Goal: Communication & Community: Answer question/provide support

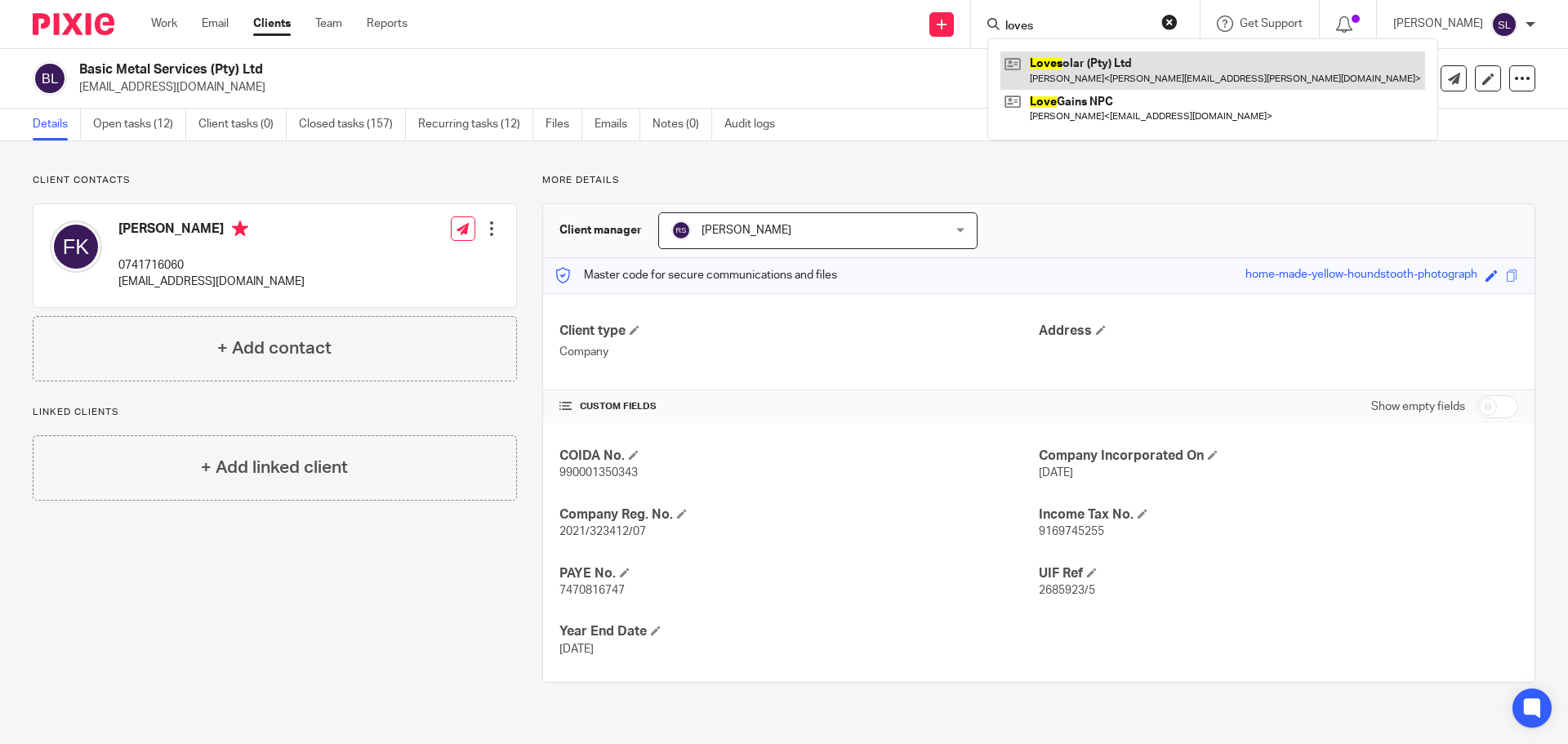
type input "loves"
click at [1040, 57] on link at bounding box center [1213, 70] width 425 height 37
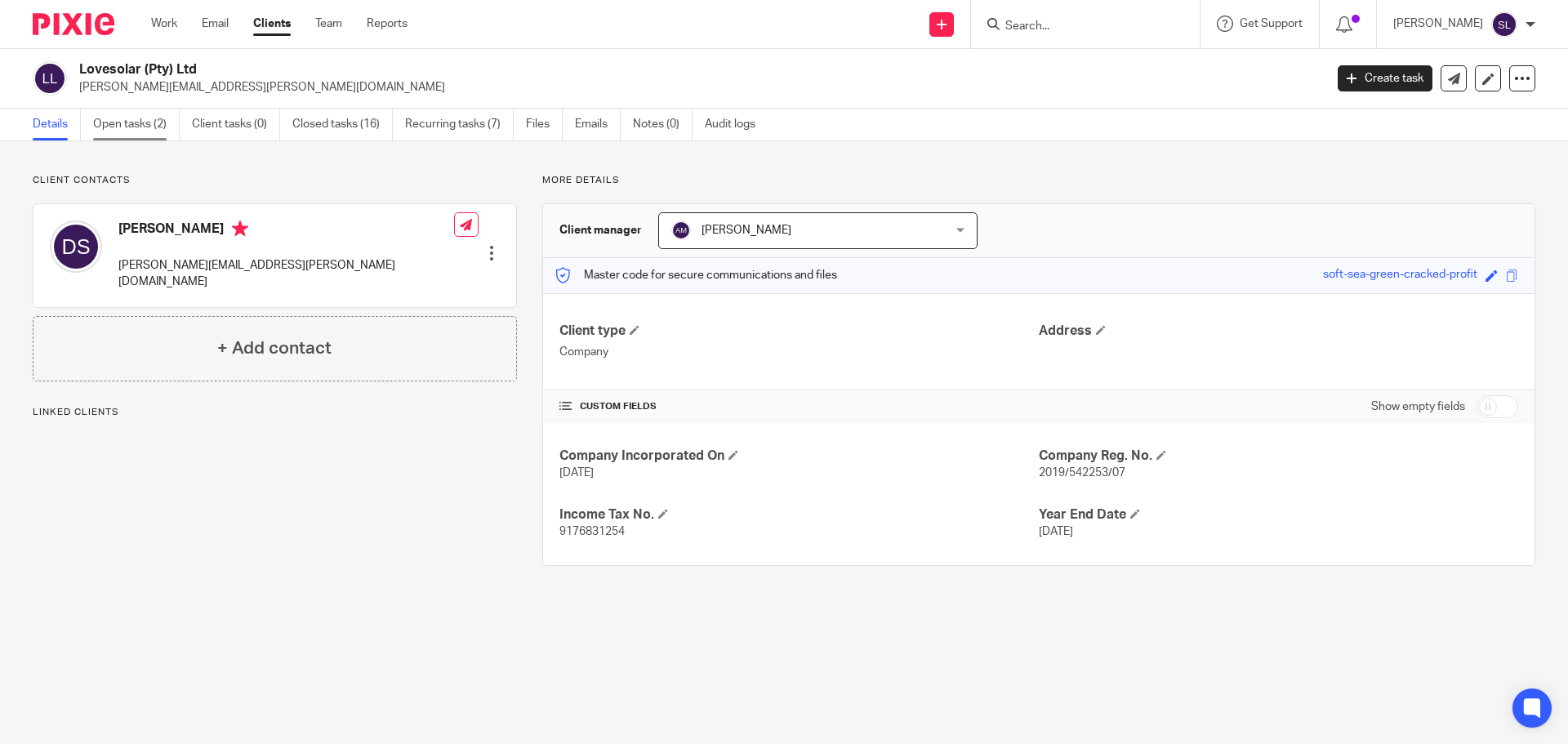
click at [122, 123] on link "Open tasks (2)" at bounding box center [137, 124] width 87 height 32
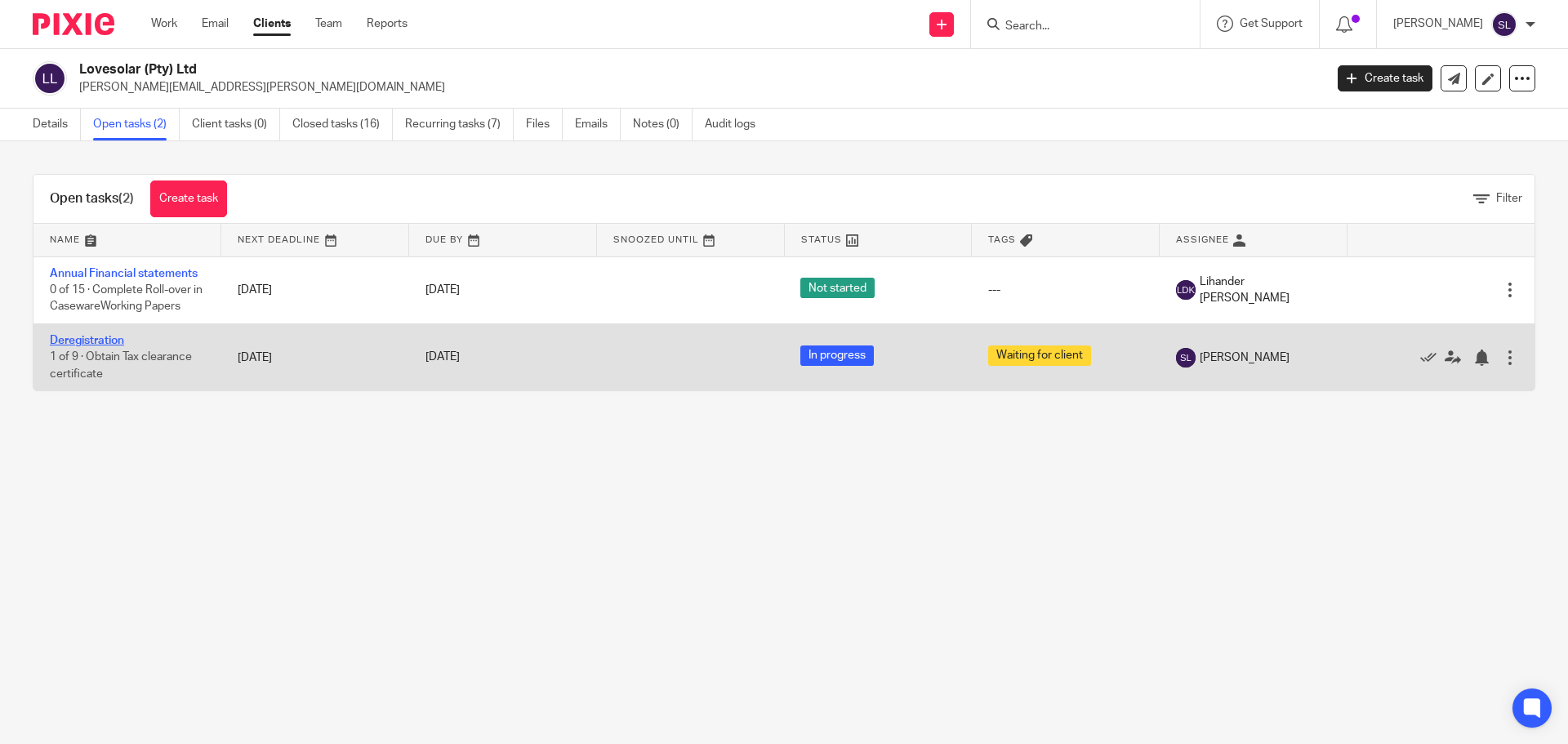
click at [104, 341] on link "Deregistration" at bounding box center [87, 341] width 74 height 12
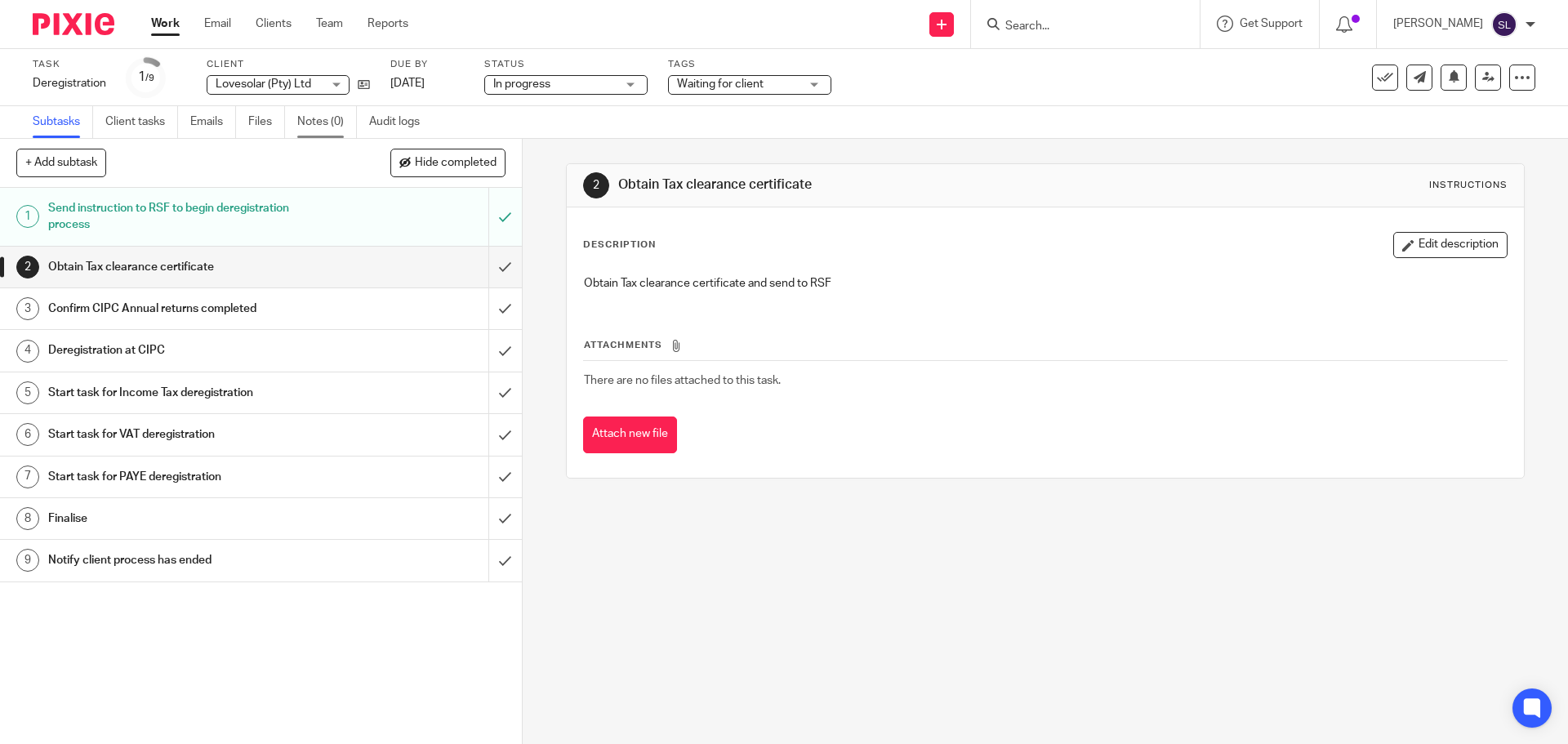
click at [313, 124] on link "Notes (0)" at bounding box center [327, 121] width 60 height 32
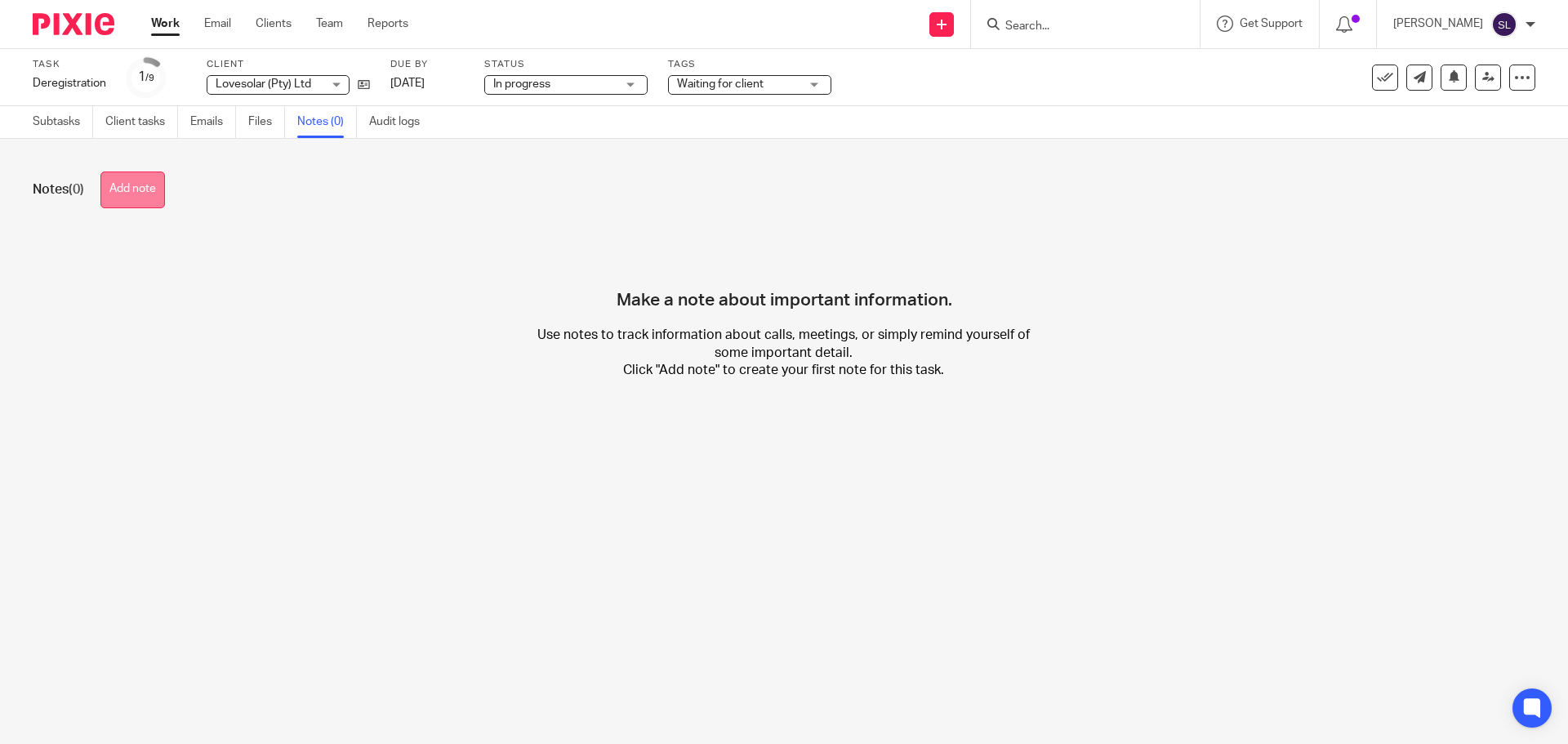
click at [132, 187] on button "Add note" at bounding box center [132, 189] width 64 height 37
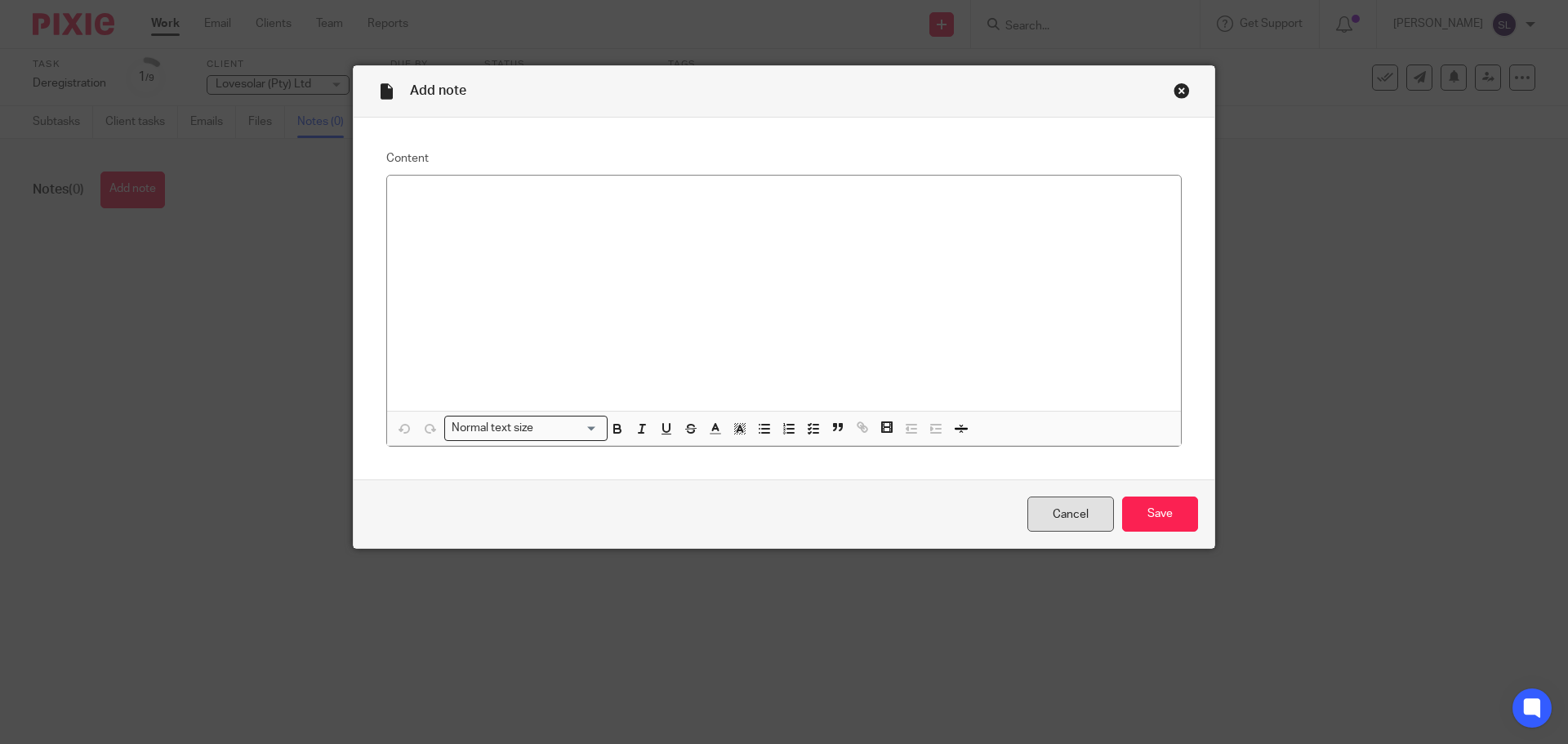
click at [1079, 527] on link "Cancel" at bounding box center [1071, 514] width 87 height 35
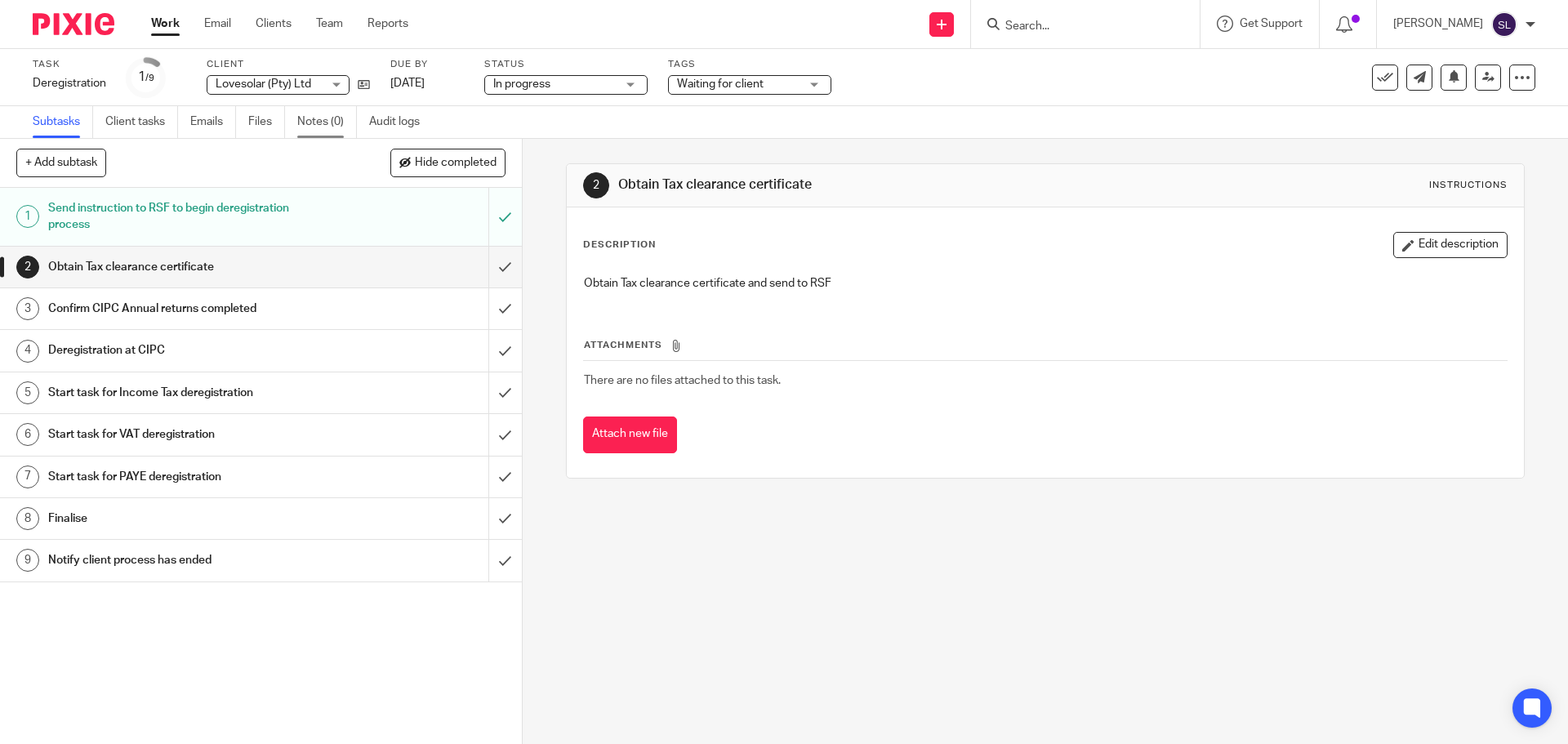
click at [319, 122] on link "Notes (0)" at bounding box center [327, 121] width 60 height 32
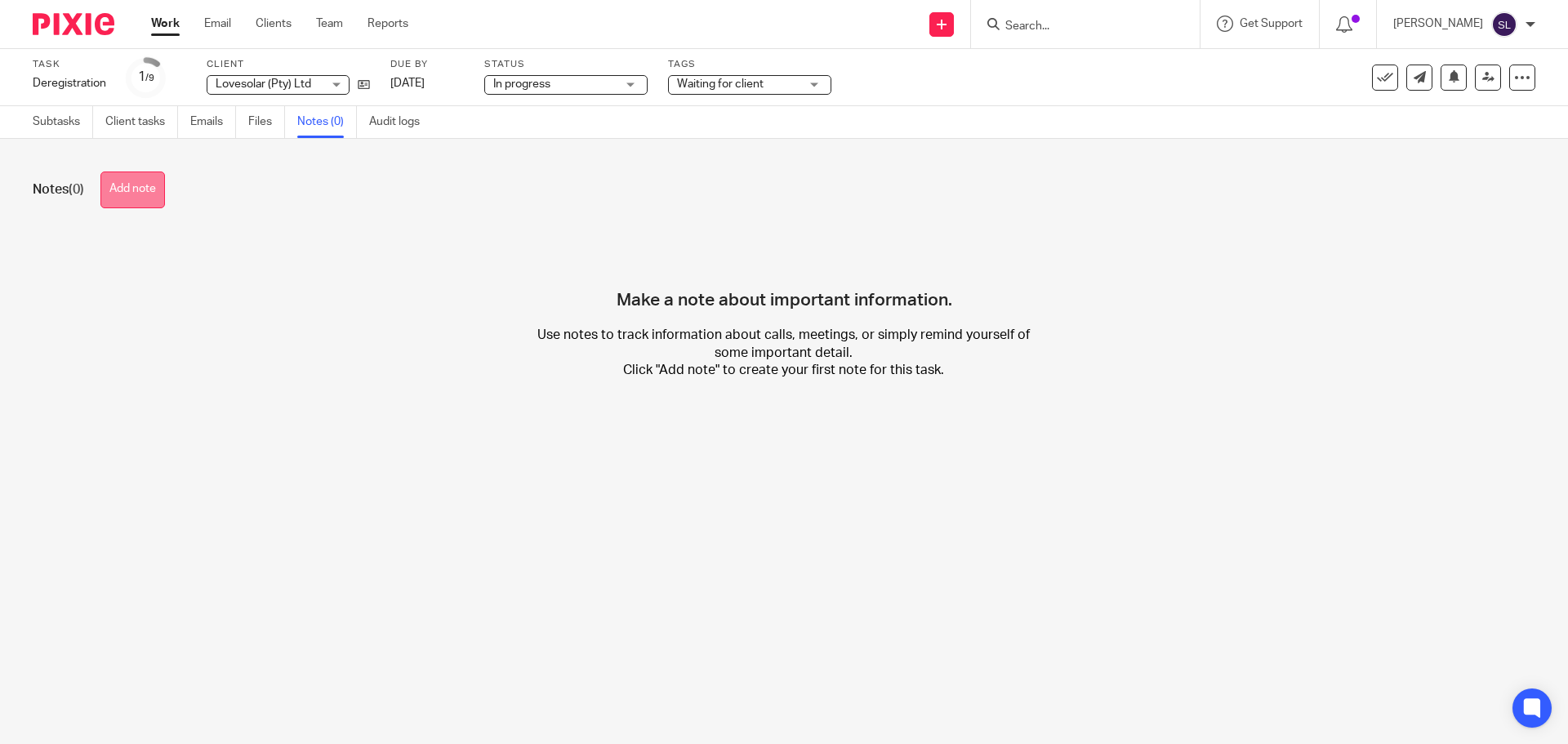
click at [137, 199] on button "Add note" at bounding box center [132, 189] width 64 height 37
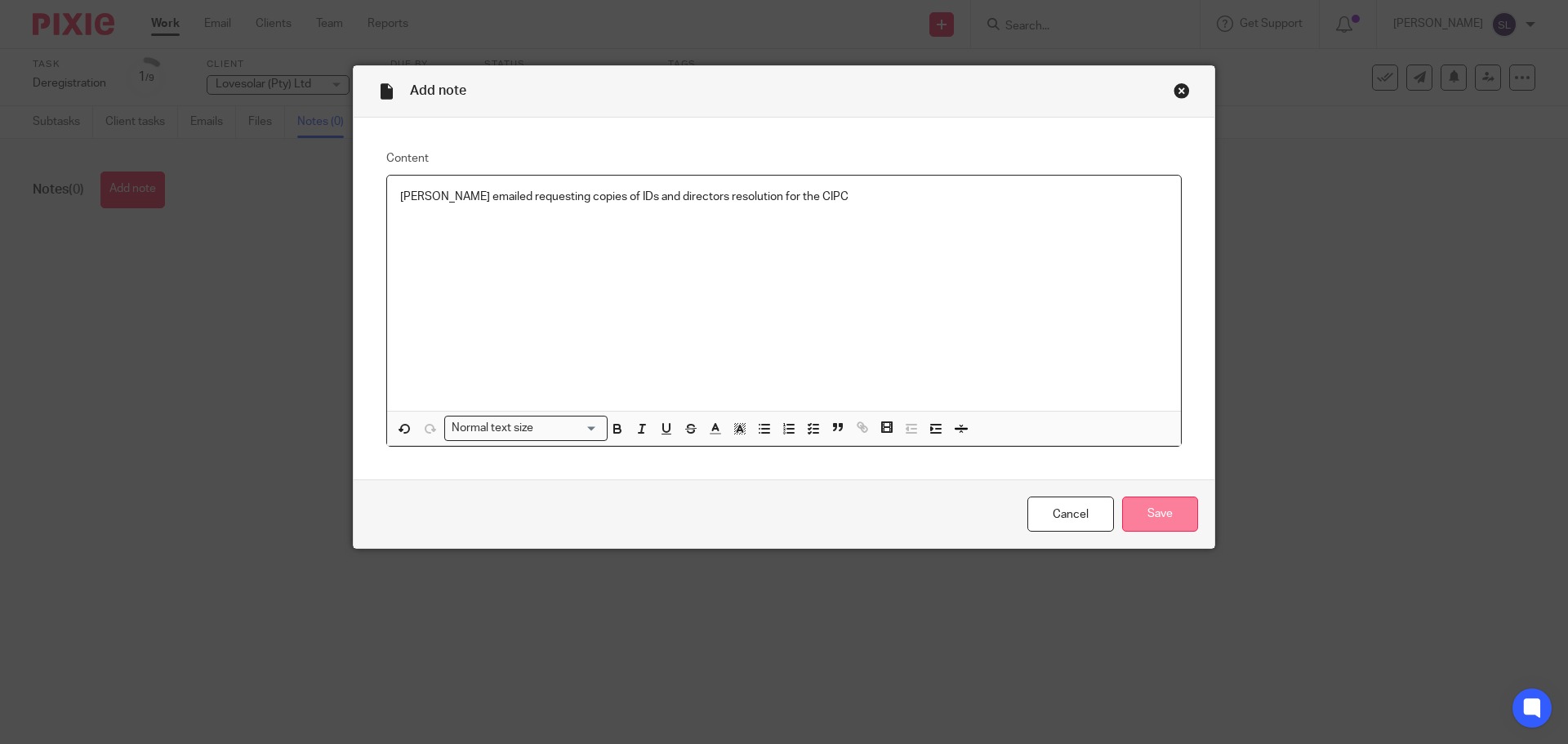
click at [1153, 505] on input "Save" at bounding box center [1160, 514] width 76 height 35
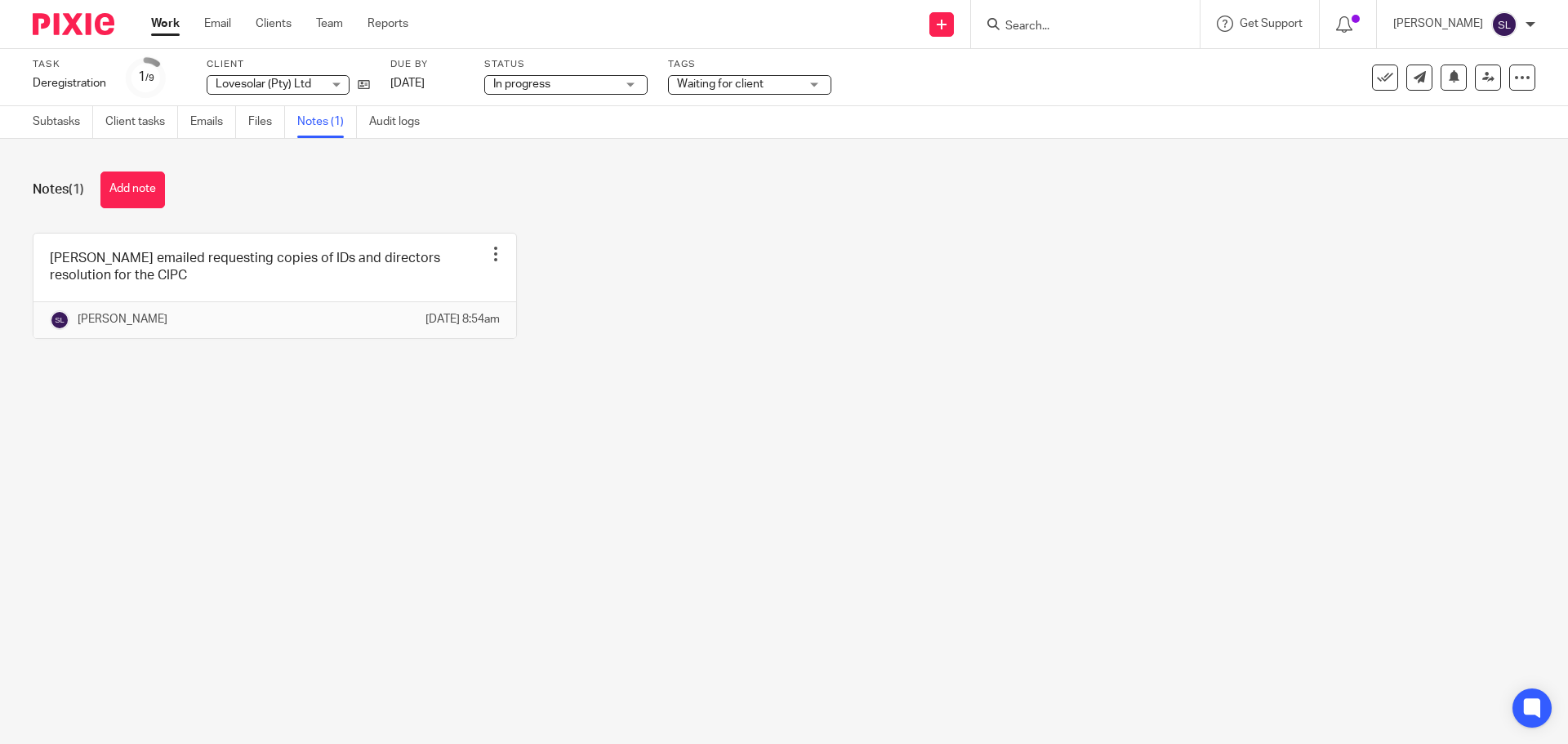
drag, startPoint x: 1094, startPoint y: 37, endPoint x: 1085, endPoint y: 24, distance: 15.8
click at [1093, 36] on div at bounding box center [1085, 24] width 228 height 48
click at [1083, 20] on input "Search" at bounding box center [1077, 27] width 147 height 14
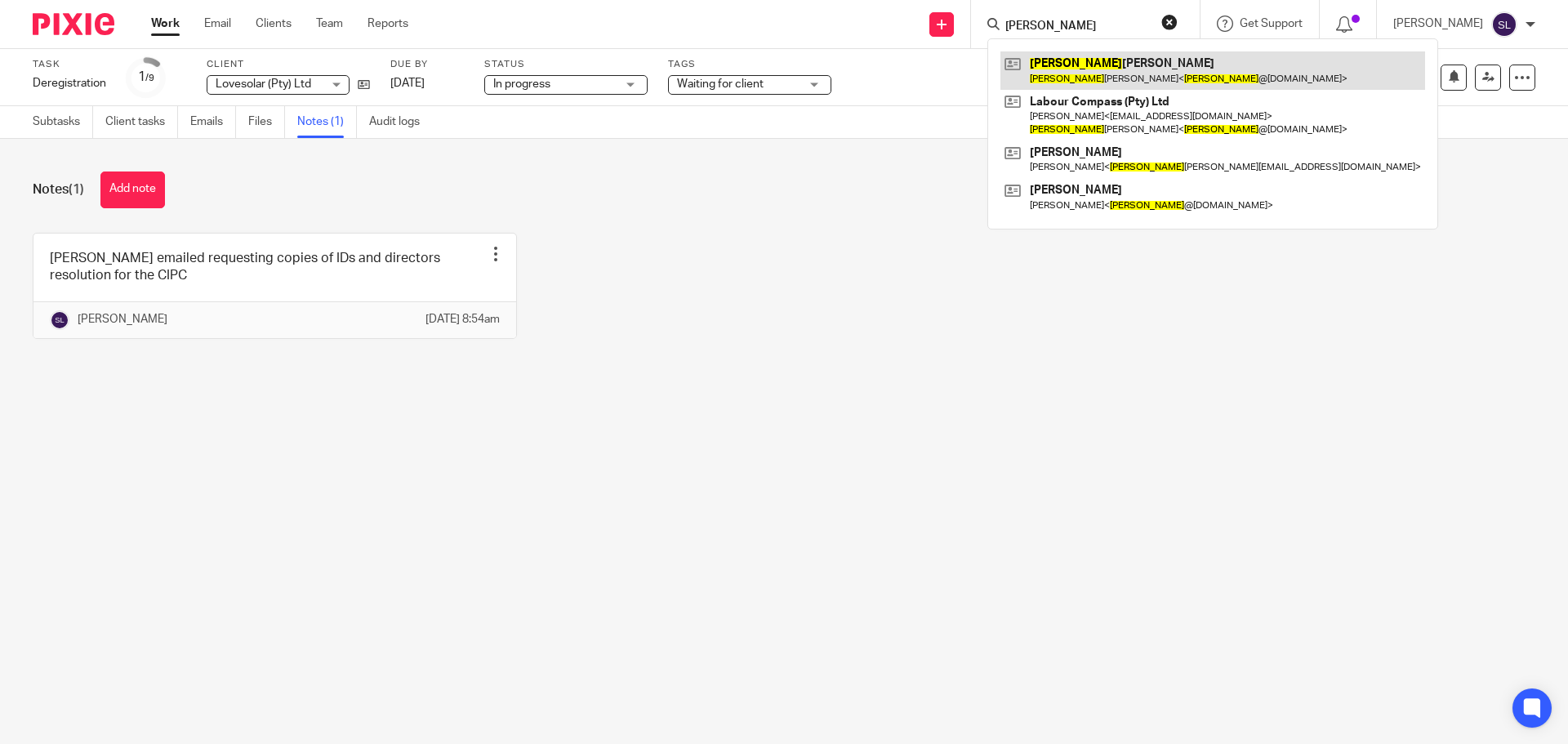
type input "jerome"
click at [1087, 68] on link at bounding box center [1213, 70] width 425 height 37
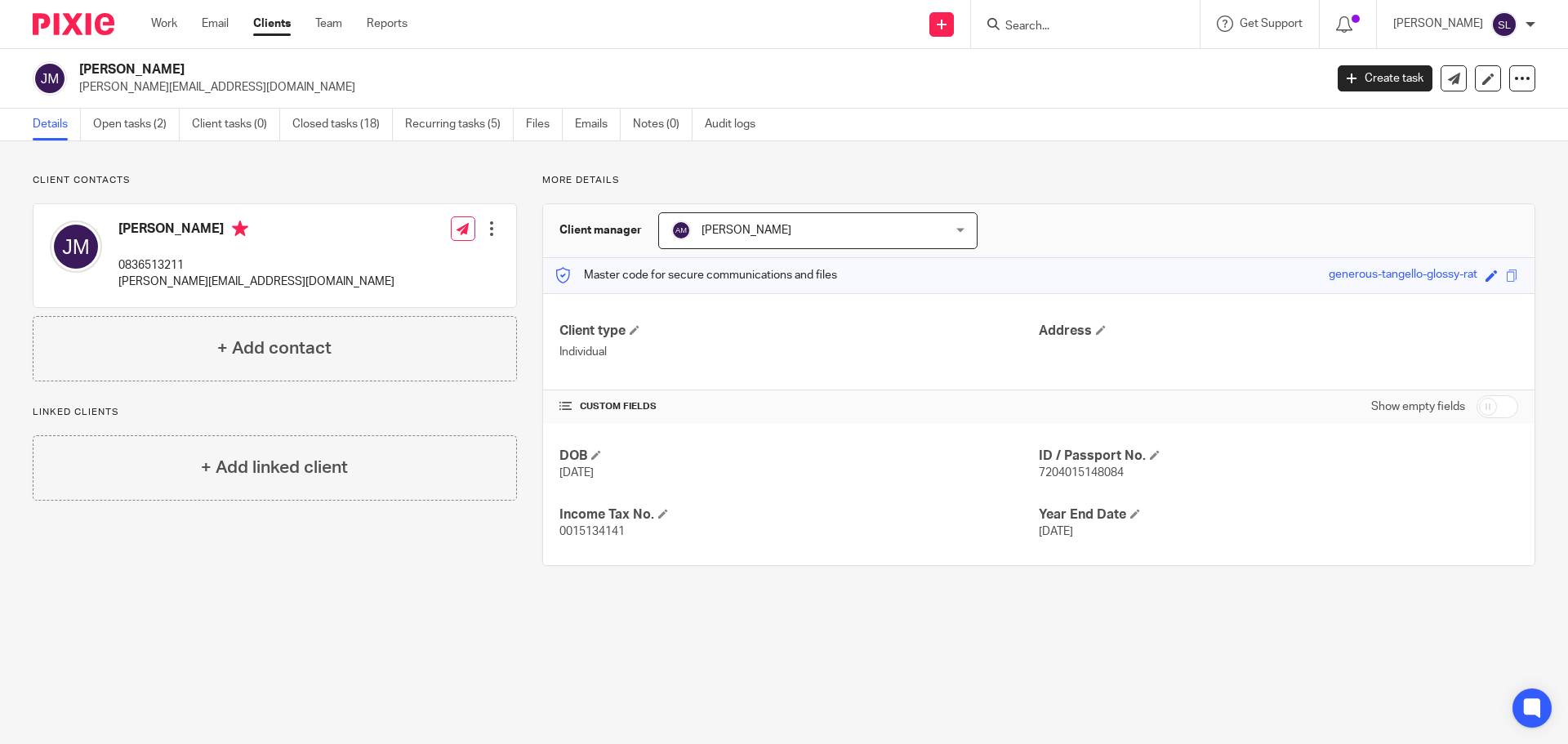
click at [1087, 45] on div at bounding box center [1085, 24] width 228 height 48
click at [1079, 27] on input "Search" at bounding box center [1077, 27] width 147 height 14
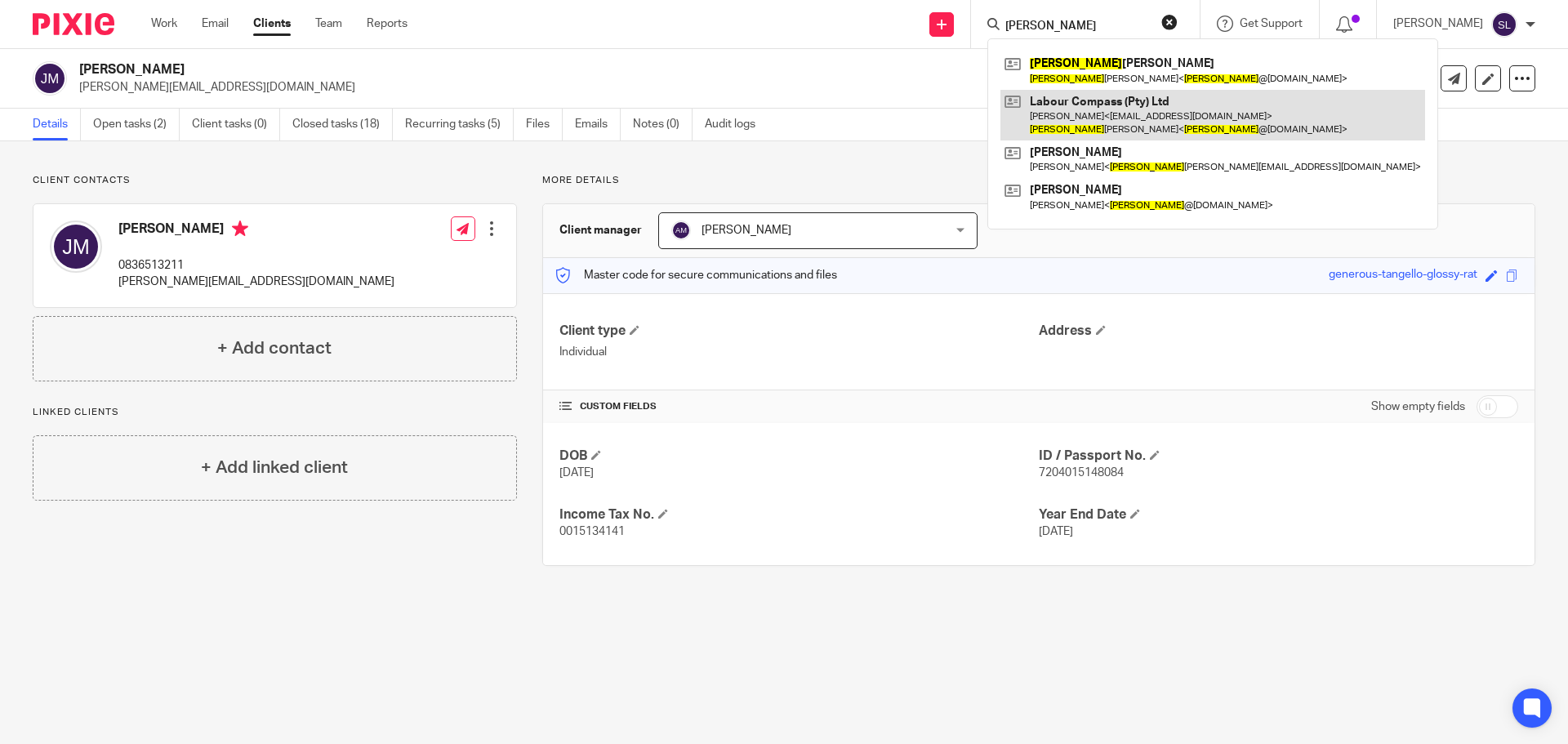
type input "[PERSON_NAME]"
click at [1060, 117] on link at bounding box center [1213, 115] width 425 height 51
